Goal: Find specific page/section: Find specific page/section

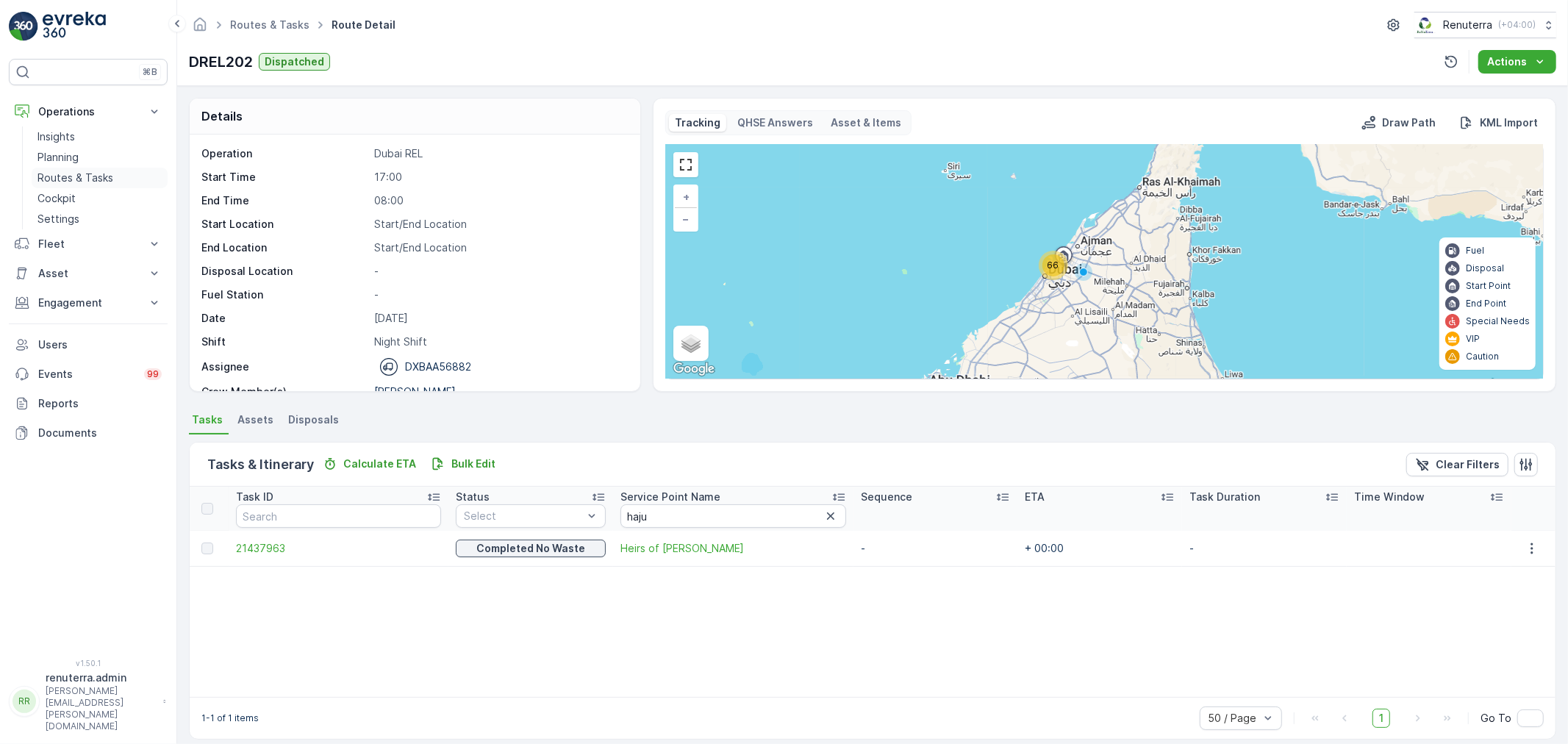
click at [83, 168] on link "Routes & Tasks" at bounding box center [100, 178] width 136 height 21
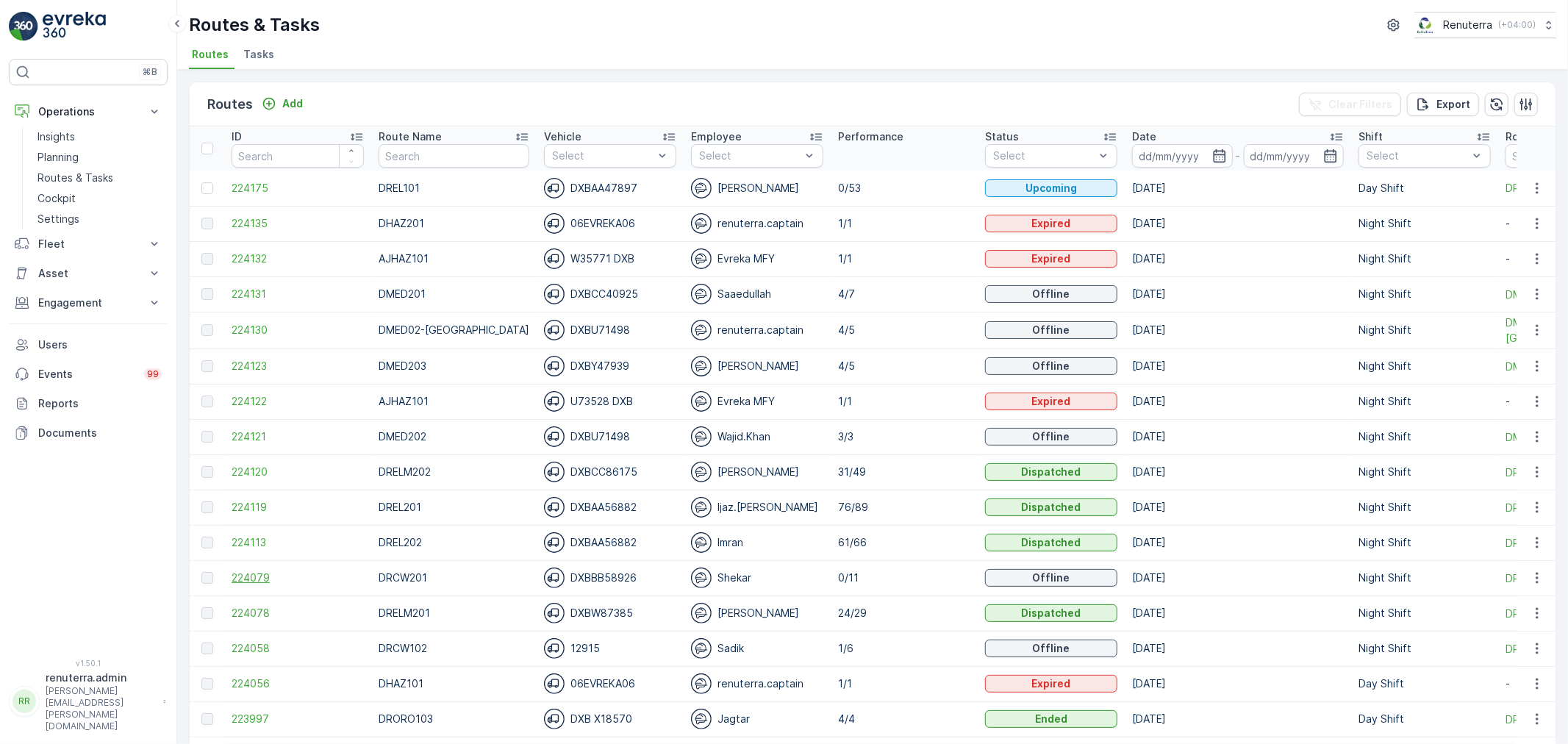
click at [248, 576] on span "224079" at bounding box center [298, 577] width 133 height 15
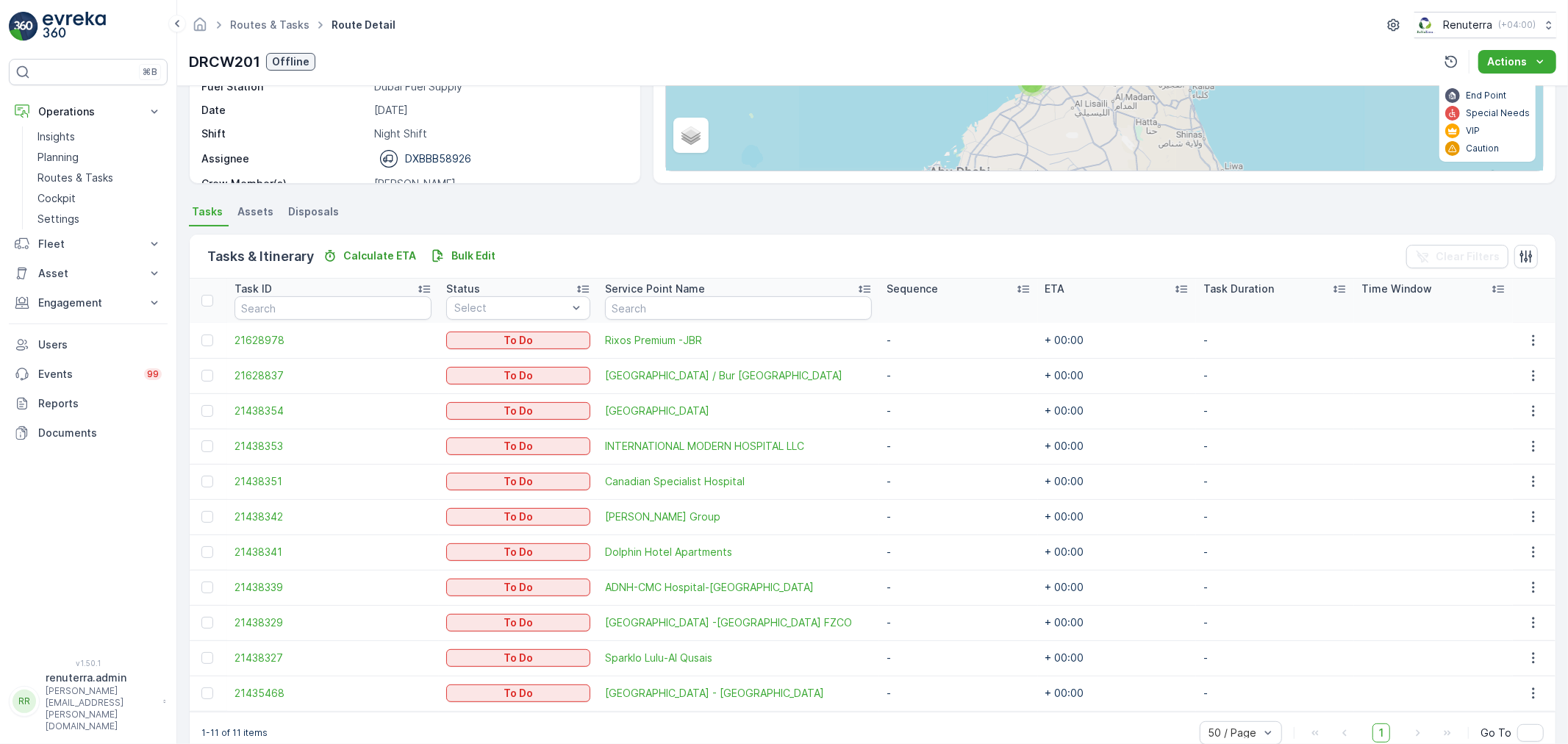
scroll to position [237, 0]
